Goal: Understand process/instructions: Understand process/instructions

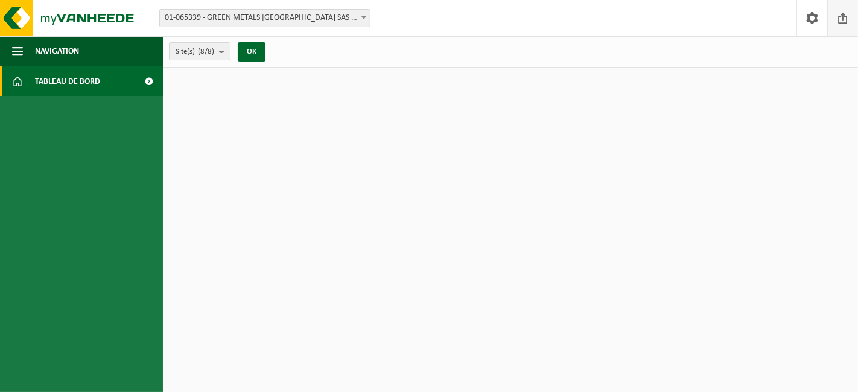
click at [836, 16] on span at bounding box center [842, 18] width 18 height 36
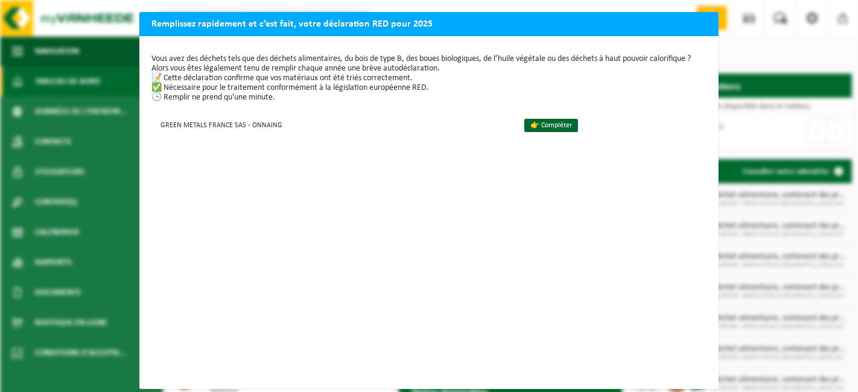
click at [809, 371] on div "Remplissez rapidement et c’est fait, votre déclaration RED pour 2025 Vous avez …" at bounding box center [429, 196] width 858 height 392
click at [744, 57] on div "Remplissez rapidement et c’est fait, votre déclaration RED pour 2025 Vous avez …" at bounding box center [429, 196] width 858 height 392
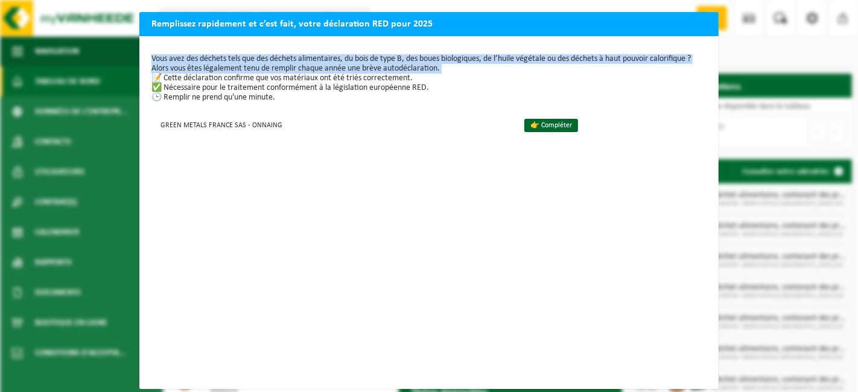
click at [744, 57] on div "Remplissez rapidement et c’est fait, votre déclaration RED pour 2025 Vous avez …" at bounding box center [429, 196] width 858 height 392
